Goal: Browse casually

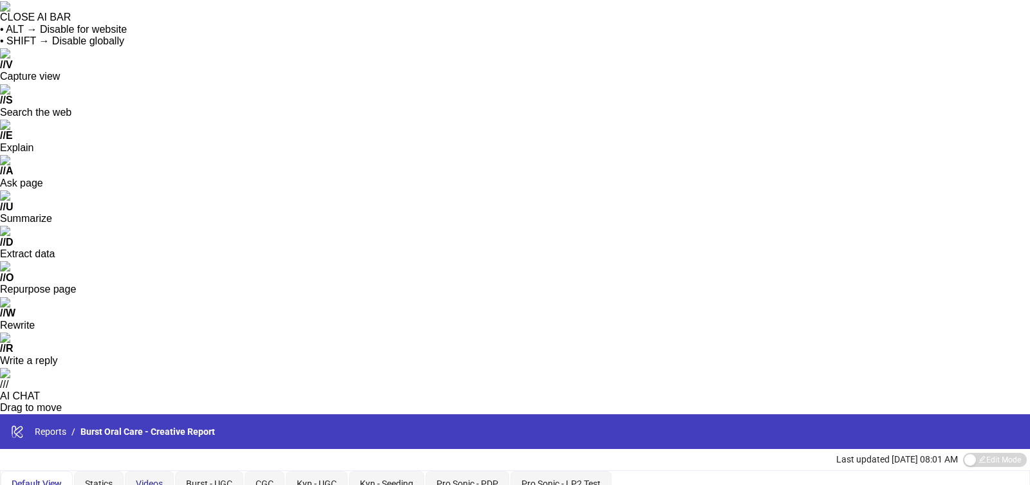
click at [157, 479] on span "Videos" at bounding box center [149, 484] width 27 height 10
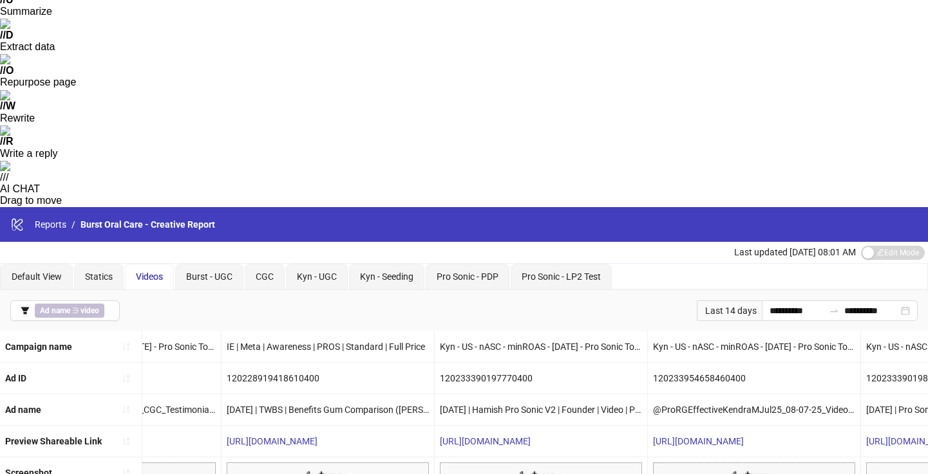
scroll to position [202, 0]
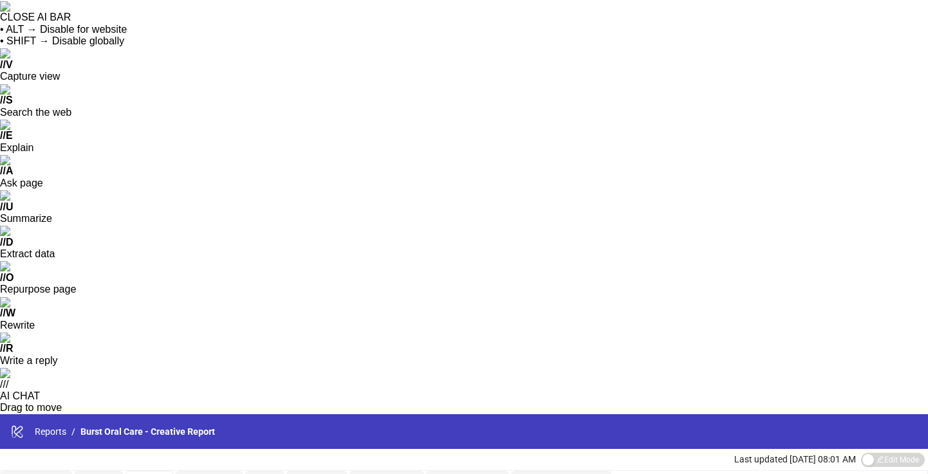
scroll to position [0, 0]
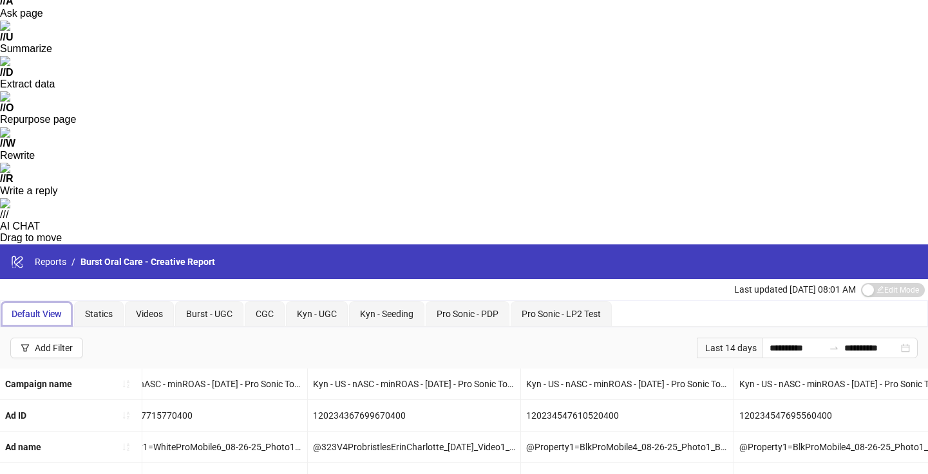
scroll to position [0, 684]
